Goal: Task Accomplishment & Management: Manage account settings

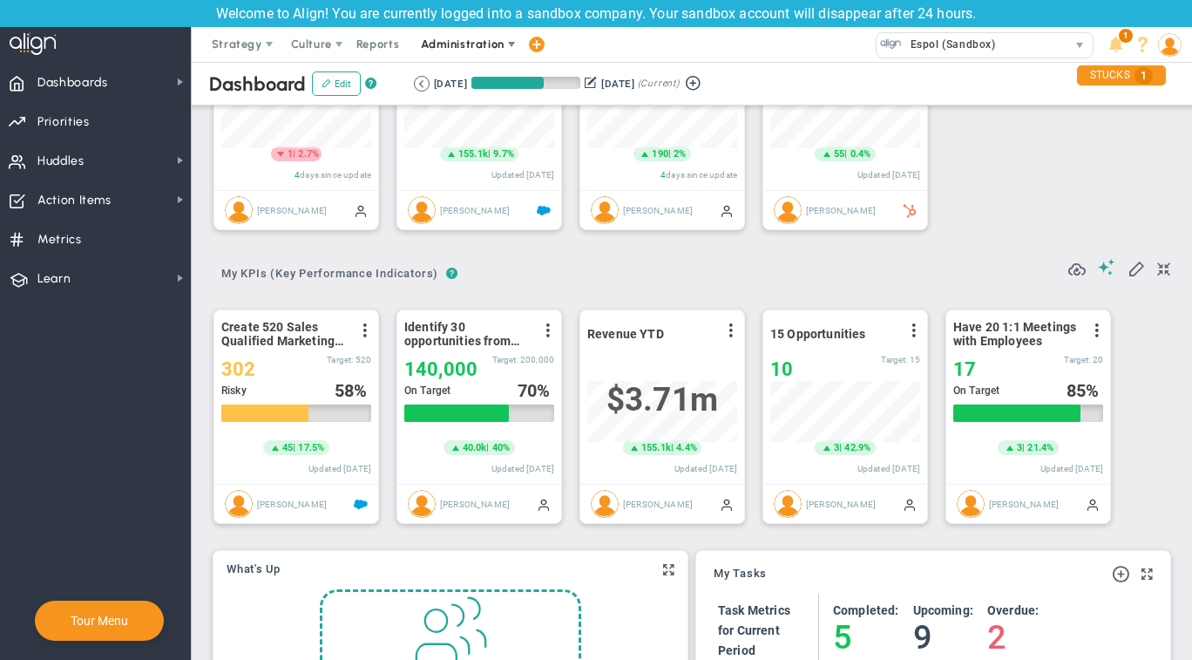
click at [500, 46] on span "Administration" at bounding box center [462, 43] width 83 height 13
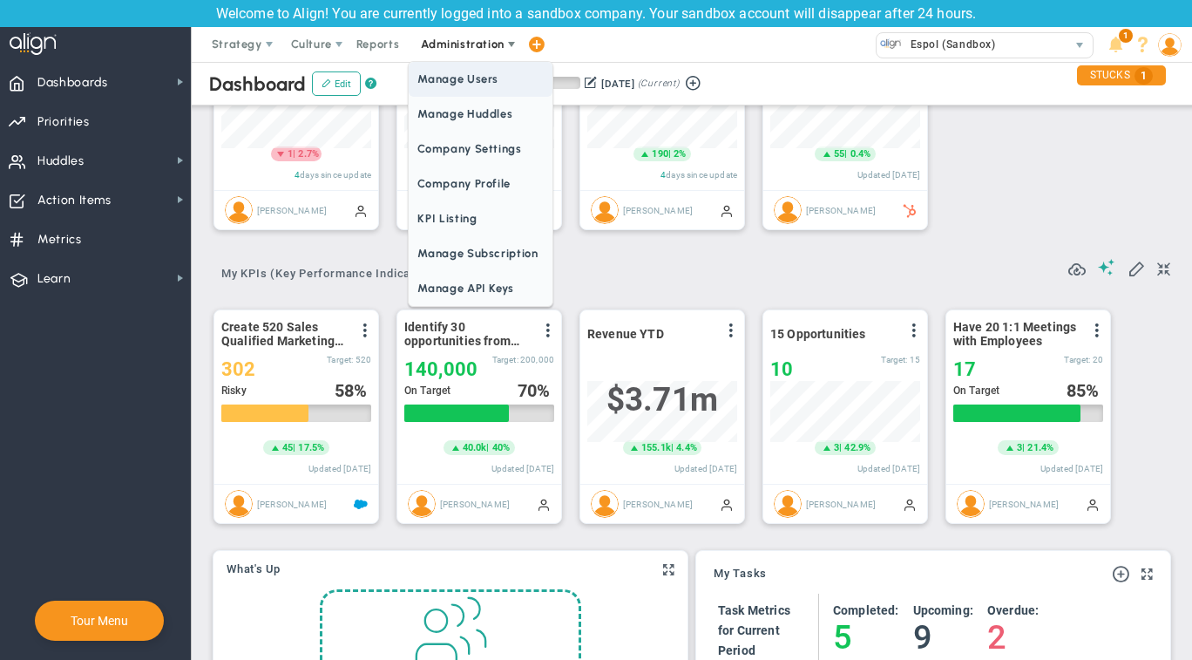
click at [465, 88] on span "Manage Users" at bounding box center [480, 79] width 143 height 35
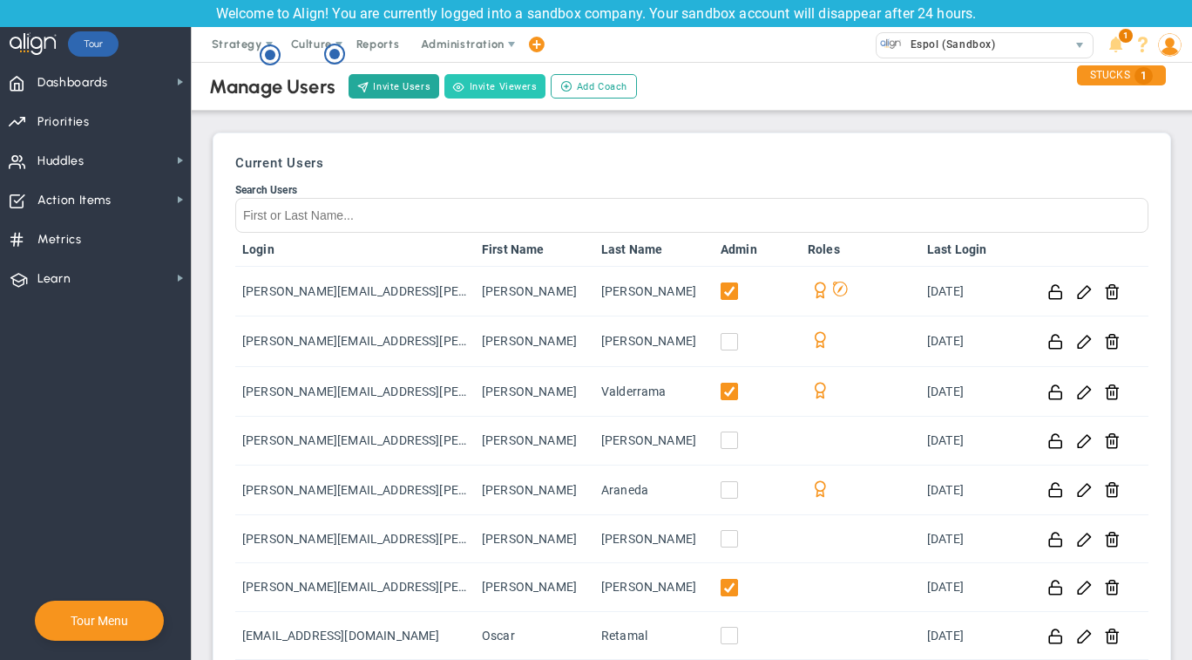
click at [470, 91] on button "Invite Viewers" at bounding box center [494, 86] width 101 height 24
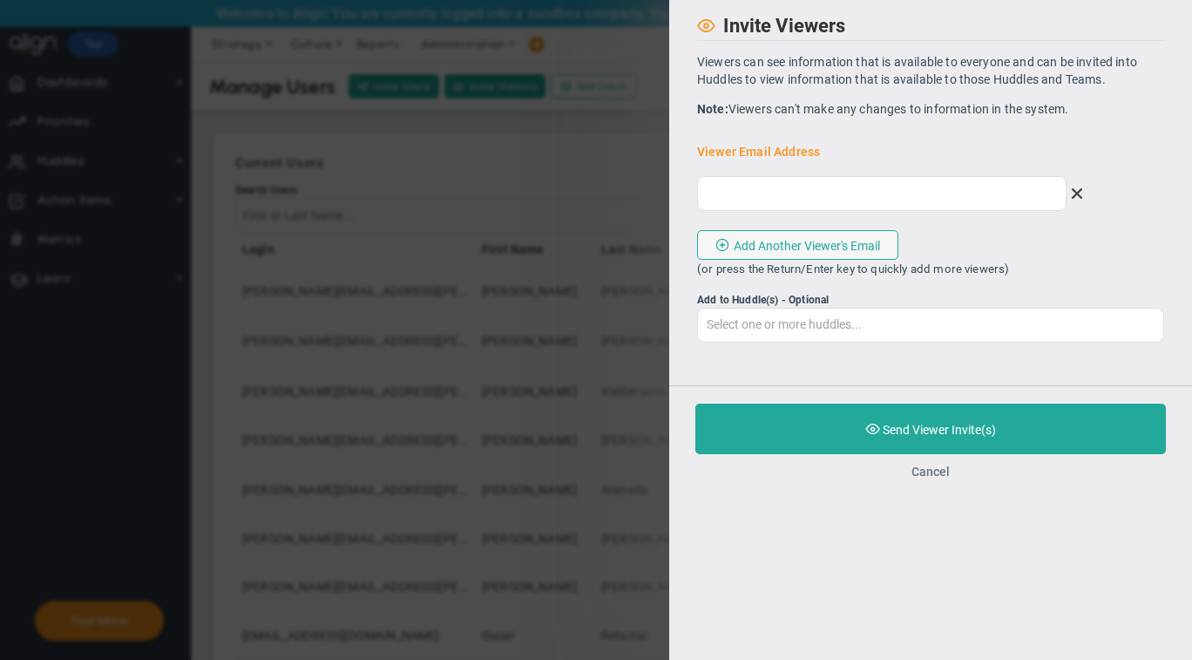
click at [928, 470] on button "Cancel" at bounding box center [930, 471] width 38 height 14
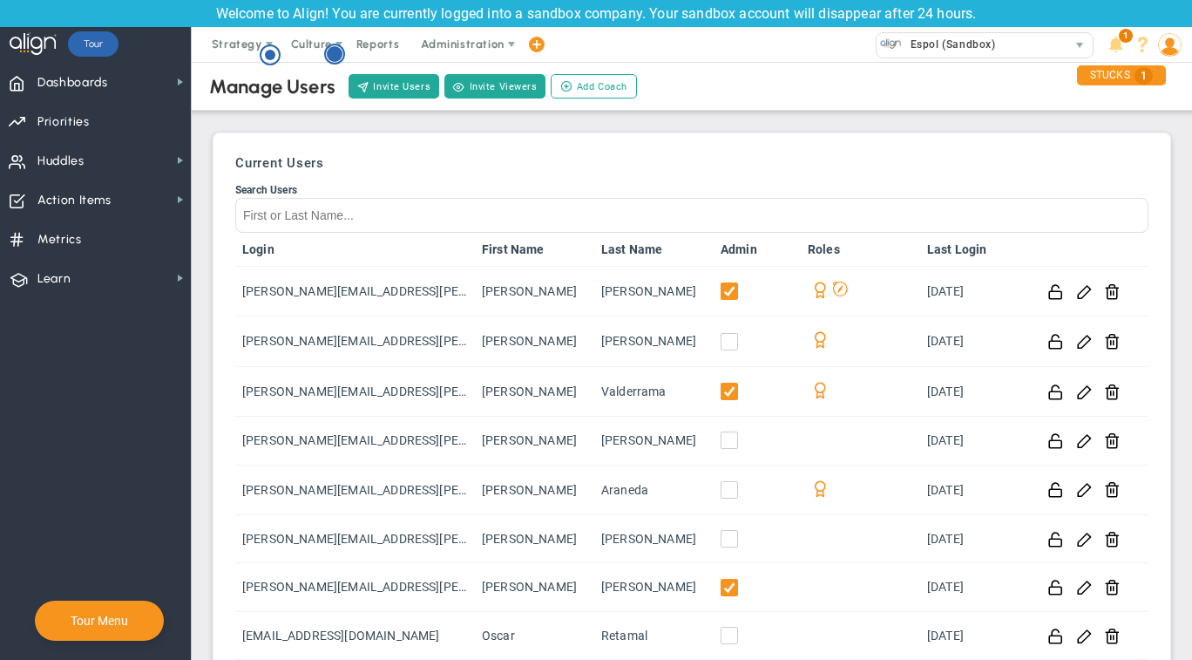
click at [337, 51] on g "Hotspot (open by clicking or pressing space/enter)" at bounding box center [334, 53] width 19 height 19
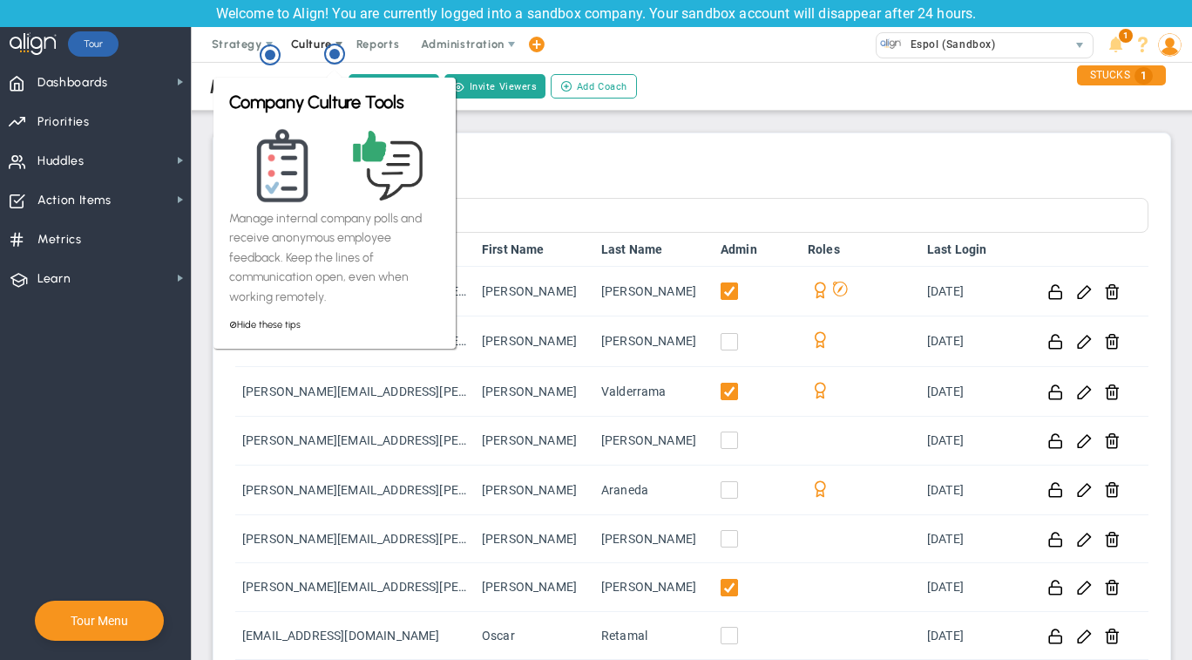
click at [320, 49] on span "Culture" at bounding box center [311, 43] width 41 height 13
